Goal: Transaction & Acquisition: Purchase product/service

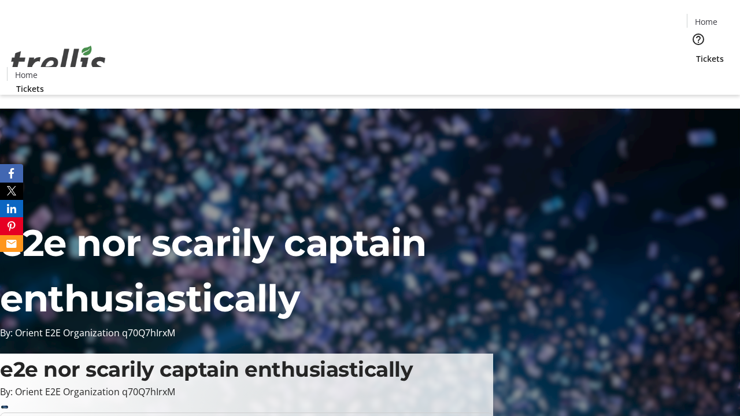
click at [696, 53] on span "Tickets" at bounding box center [710, 59] width 28 height 12
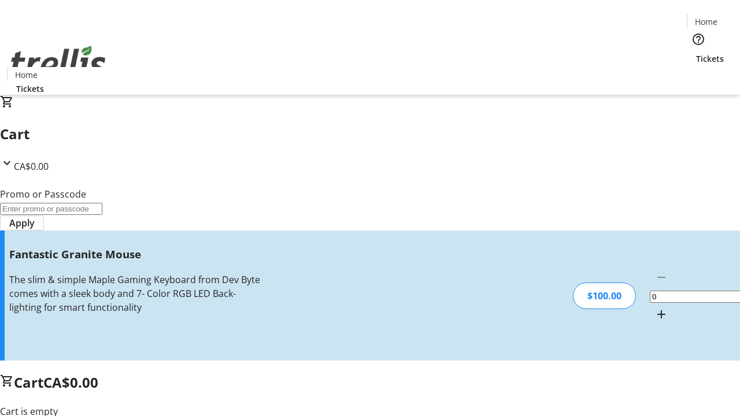
click at [654, 307] on mat-icon "Increment by one" at bounding box center [661, 314] width 14 height 14
type input "1"
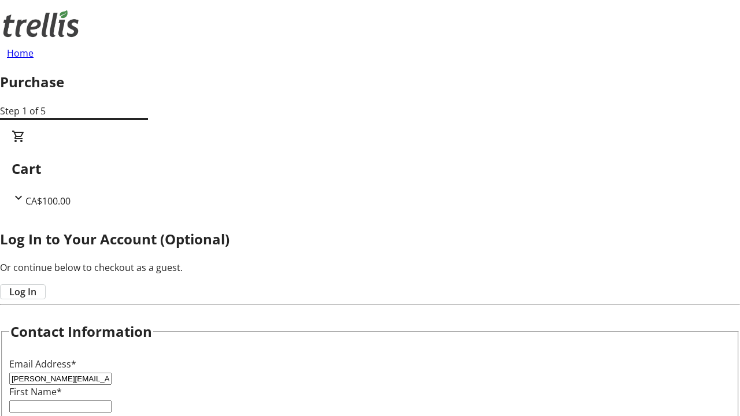
type input "[PERSON_NAME][EMAIL_ADDRESS][DOMAIN_NAME]"
type input "[PERSON_NAME]"
